Goal: Task Accomplishment & Management: Use online tool/utility

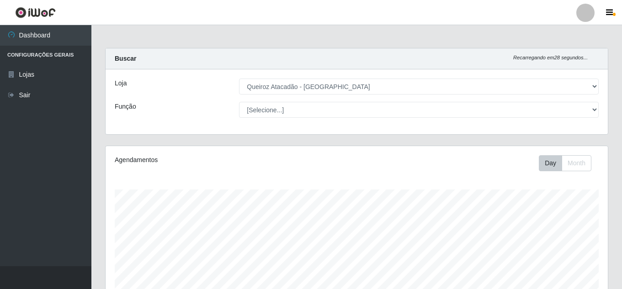
select select "225"
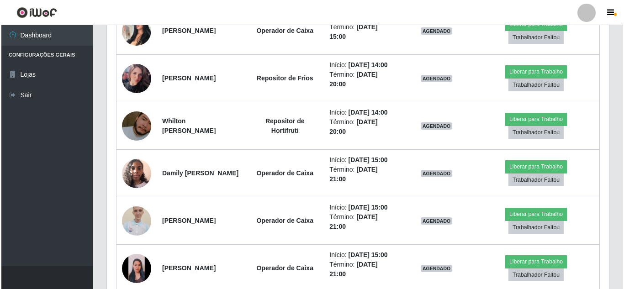
scroll to position [476, 0]
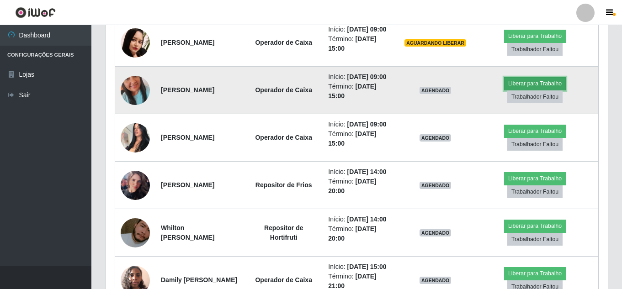
click at [537, 90] on button "Liberar para Trabalho" at bounding box center [535, 83] width 62 height 13
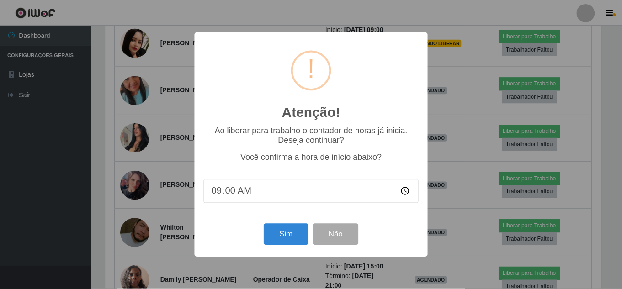
scroll to position [190, 497]
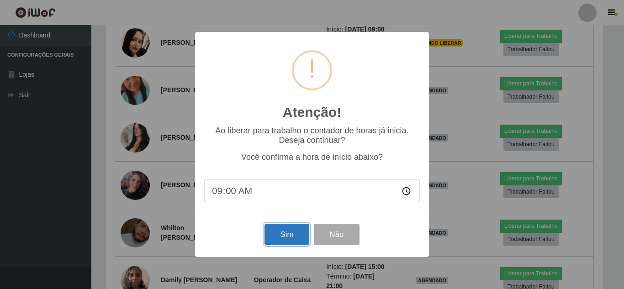
click at [290, 232] on button "Sim" at bounding box center [286, 234] width 44 height 21
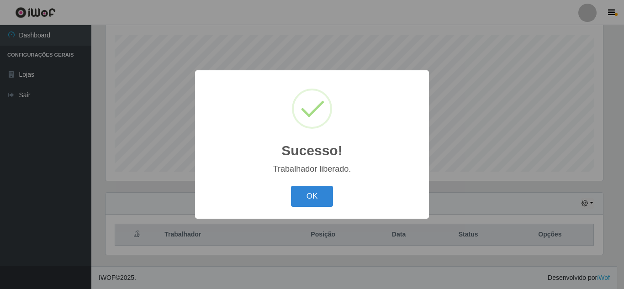
click at [291, 186] on button "OK" at bounding box center [312, 196] width 42 height 21
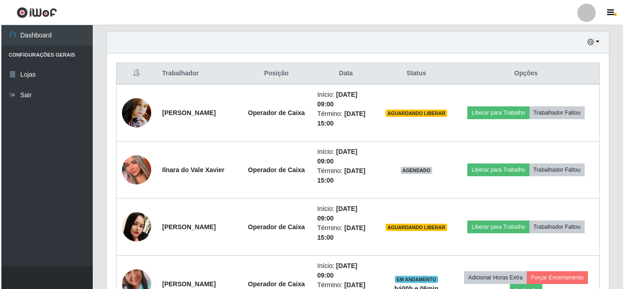
scroll to position [353, 0]
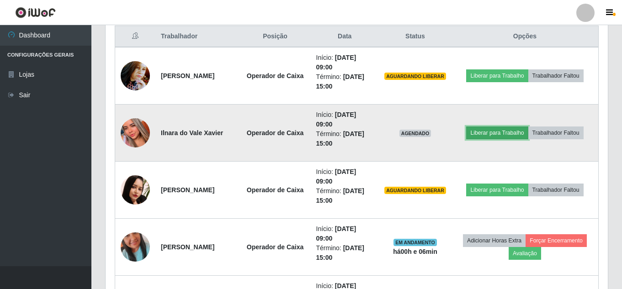
click at [500, 135] on button "Liberar para Trabalho" at bounding box center [497, 133] width 62 height 13
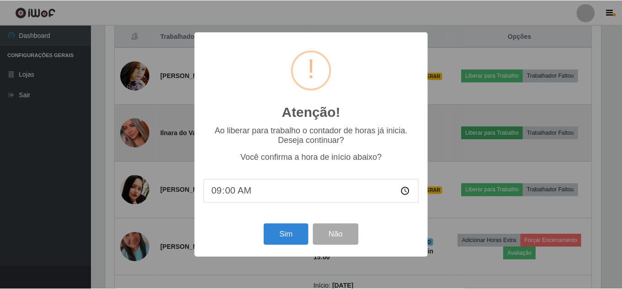
scroll to position [190, 497]
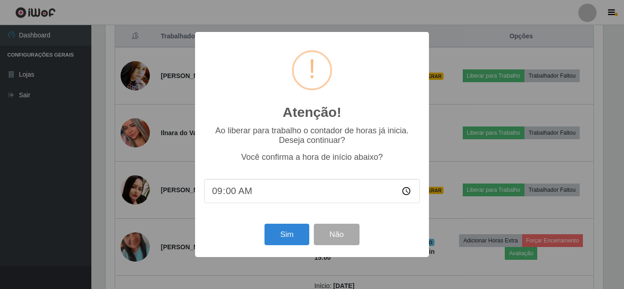
click at [457, 95] on div "Atenção! × Ao liberar para trabalho o contador de horas já inicia. Deseja conti…" at bounding box center [312, 144] width 624 height 289
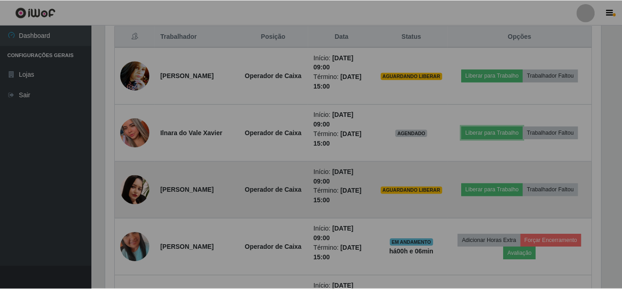
scroll to position [190, 502]
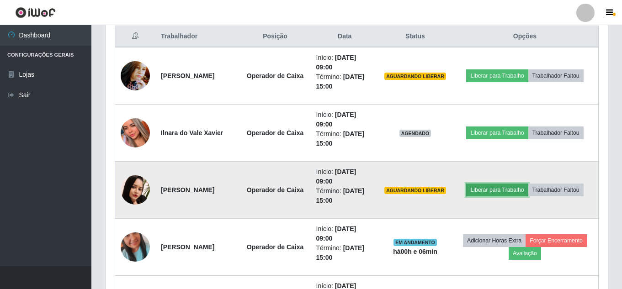
click at [486, 189] on button "Liberar para Trabalho" at bounding box center [497, 190] width 62 height 13
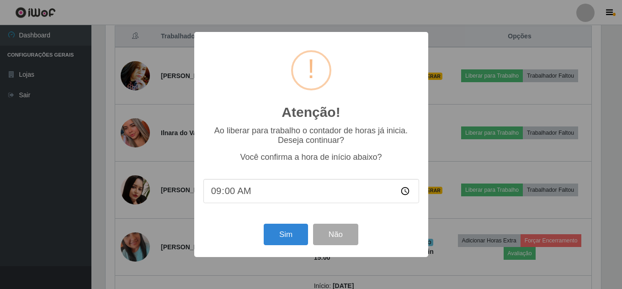
scroll to position [190, 497]
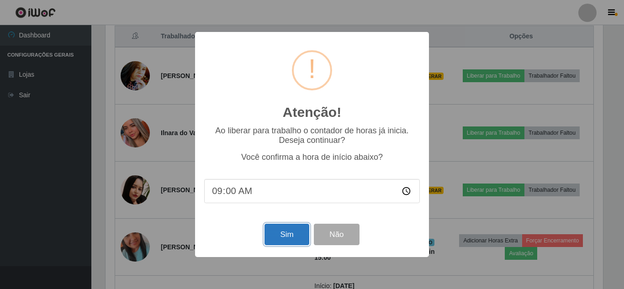
click at [264, 241] on button "Sim" at bounding box center [286, 234] width 44 height 21
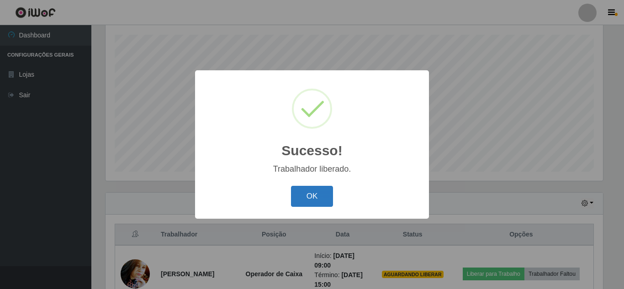
click at [332, 196] on button "OK" at bounding box center [312, 196] width 42 height 21
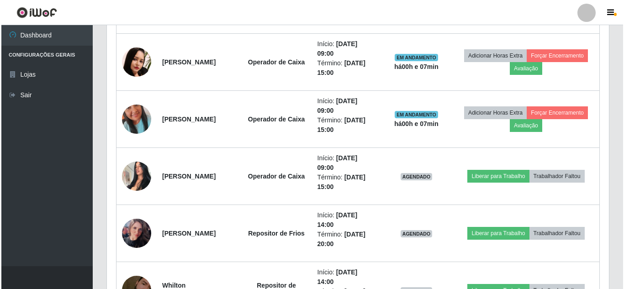
scroll to position [523, 0]
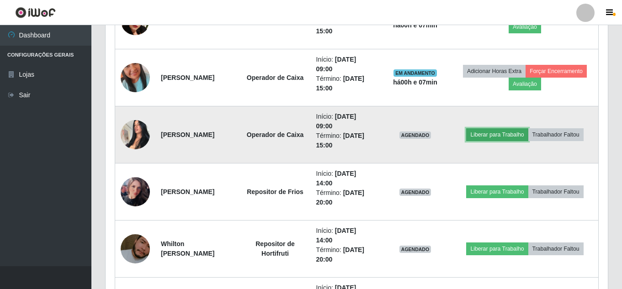
click at [513, 137] on button "Liberar para Trabalho" at bounding box center [497, 134] width 62 height 13
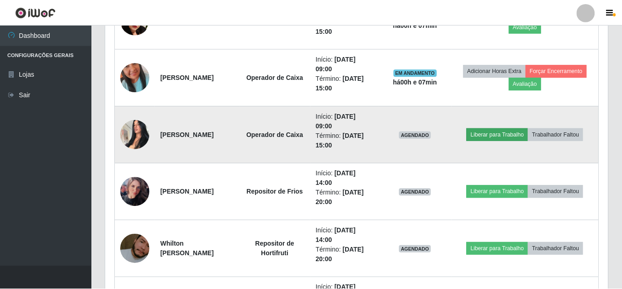
scroll to position [190, 497]
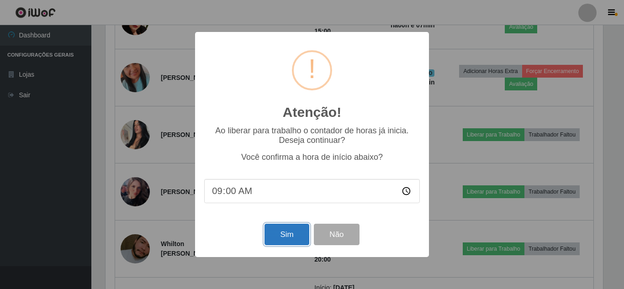
click at [301, 227] on button "Sim" at bounding box center [286, 234] width 44 height 21
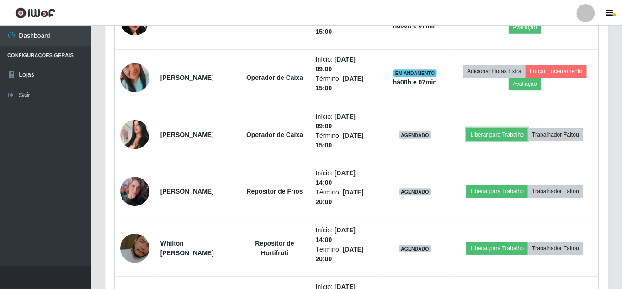
scroll to position [0, 0]
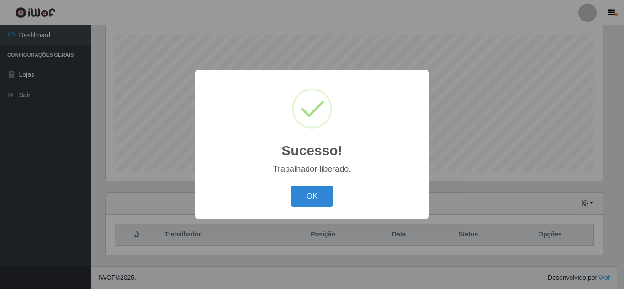
click at [291, 186] on button "OK" at bounding box center [312, 196] width 42 height 21
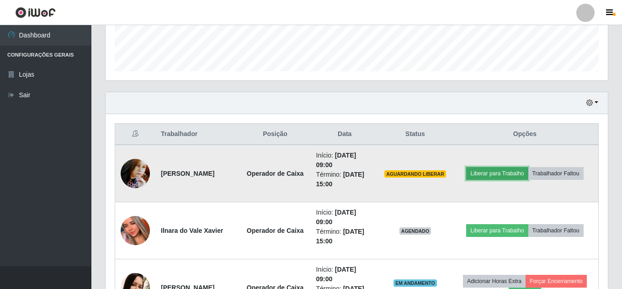
click at [484, 172] on button "Liberar para Trabalho" at bounding box center [497, 173] width 62 height 13
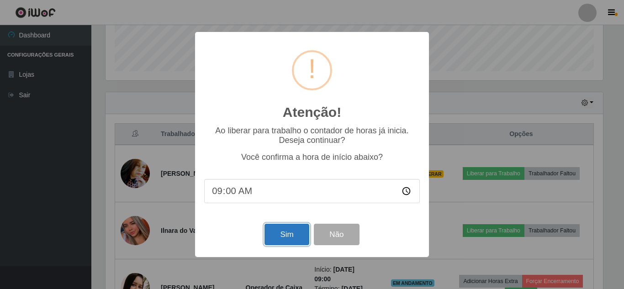
click at [286, 242] on button "Sim" at bounding box center [286, 234] width 44 height 21
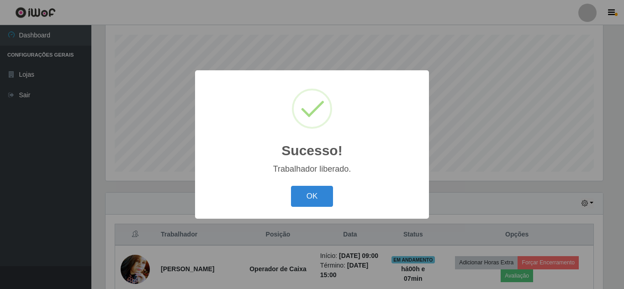
drag, startPoint x: 312, startPoint y: 183, endPoint x: 372, endPoint y: 202, distance: 62.4
click at [312, 183] on div "Sucesso! × Trabalhador liberado. OK Cancel" at bounding box center [312, 144] width 234 height 148
click at [326, 200] on button "OK" at bounding box center [312, 196] width 42 height 21
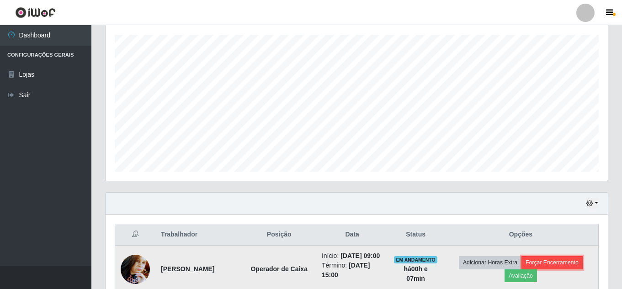
click at [579, 268] on button "Forçar Encerramento" at bounding box center [551, 262] width 61 height 13
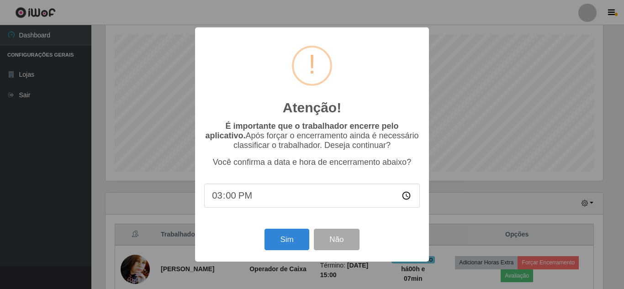
click at [235, 198] on input "15:00" at bounding box center [312, 196] width 216 height 24
type input "09:01"
click at [277, 240] on button "Sim" at bounding box center [286, 239] width 44 height 21
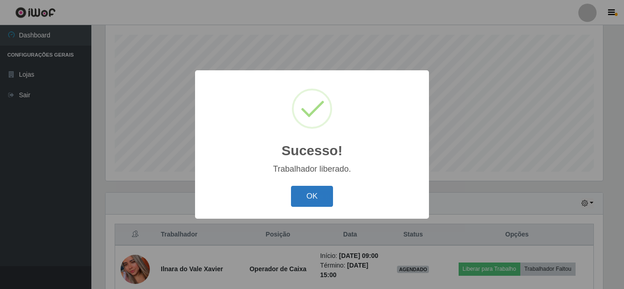
click at [319, 193] on button "OK" at bounding box center [312, 196] width 42 height 21
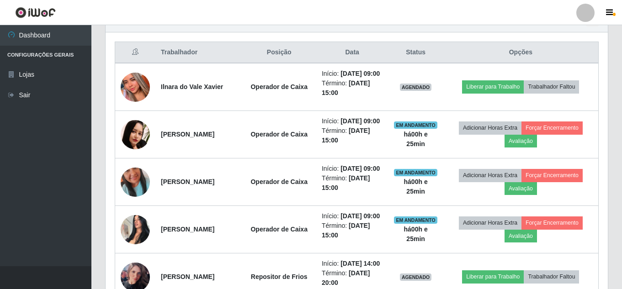
scroll to position [315, 0]
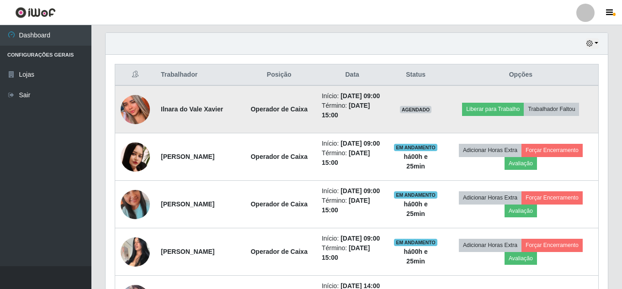
click at [130, 111] on img at bounding box center [135, 109] width 29 height 63
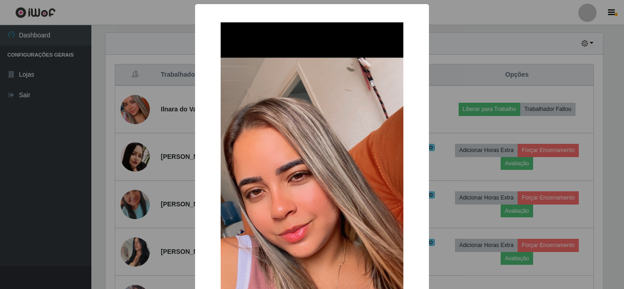
click at [129, 83] on div "× OK Cancel" at bounding box center [312, 144] width 624 height 289
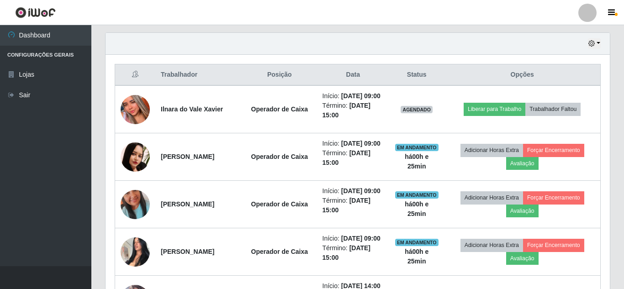
scroll to position [190, 502]
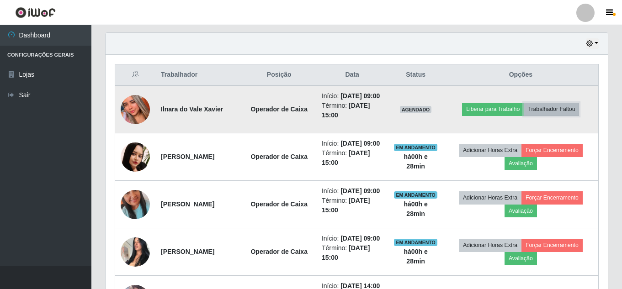
click at [576, 111] on button "Trabalhador Faltou" at bounding box center [550, 109] width 55 height 13
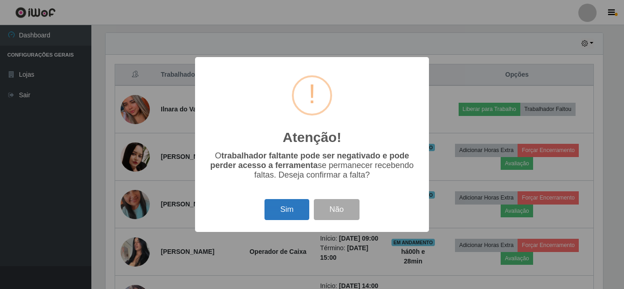
click at [280, 208] on button "Sim" at bounding box center [286, 209] width 44 height 21
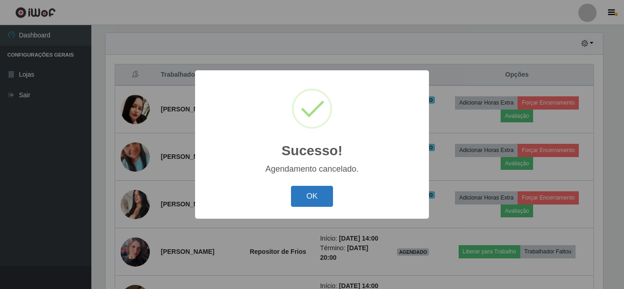
click at [292, 201] on button "OK" at bounding box center [312, 196] width 42 height 21
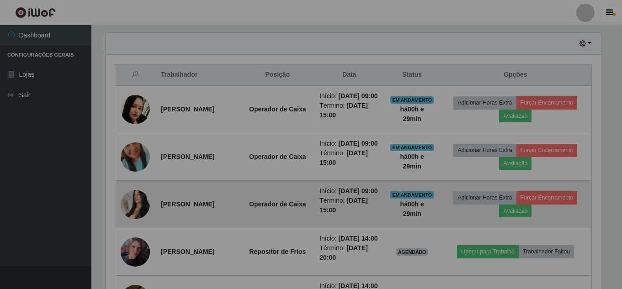
scroll to position [190, 502]
